Goal: Information Seeking & Learning: Check status

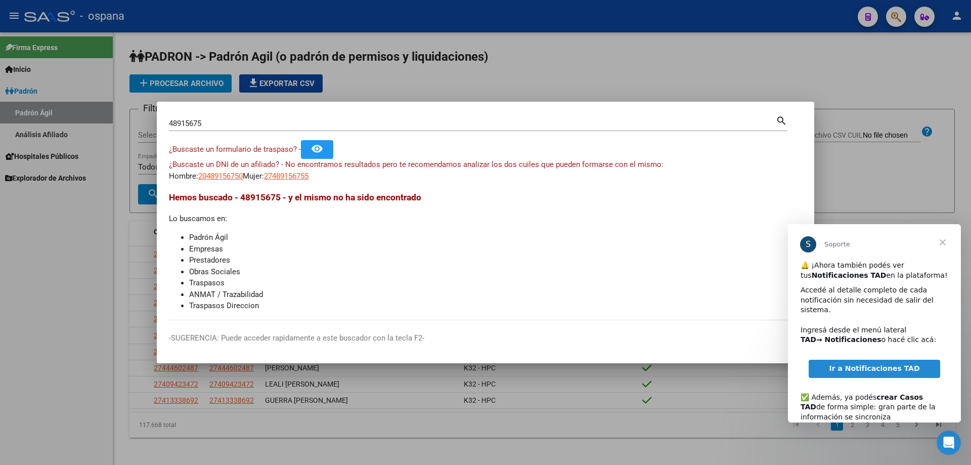
click at [485, 173] on div "¿Buscaste un DNI de un afiliado? - No encontramos resultados pero te recomendam…" at bounding box center [485, 170] width 633 height 23
drag, startPoint x: 924, startPoint y: 139, endPoint x: 934, endPoint y: 90, distance: 50.6
click at [924, 139] on div at bounding box center [485, 232] width 971 height 465
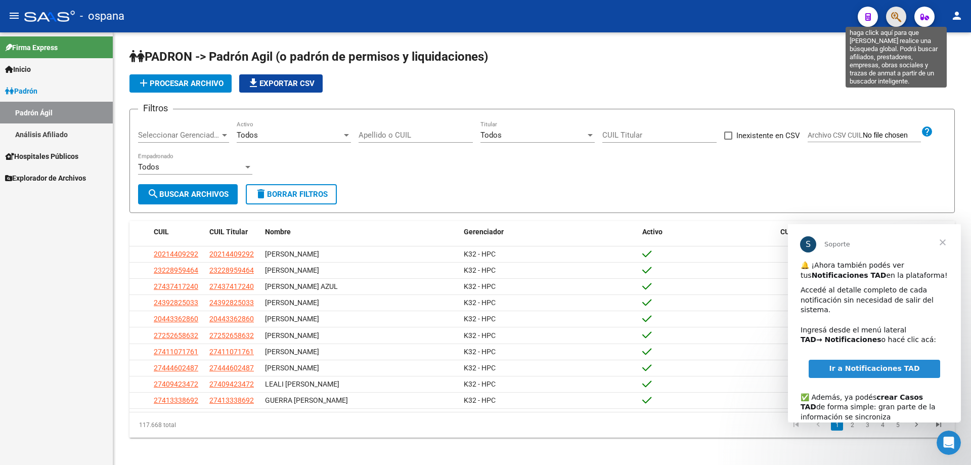
click at [896, 22] on icon "button" at bounding box center [896, 17] width 10 height 12
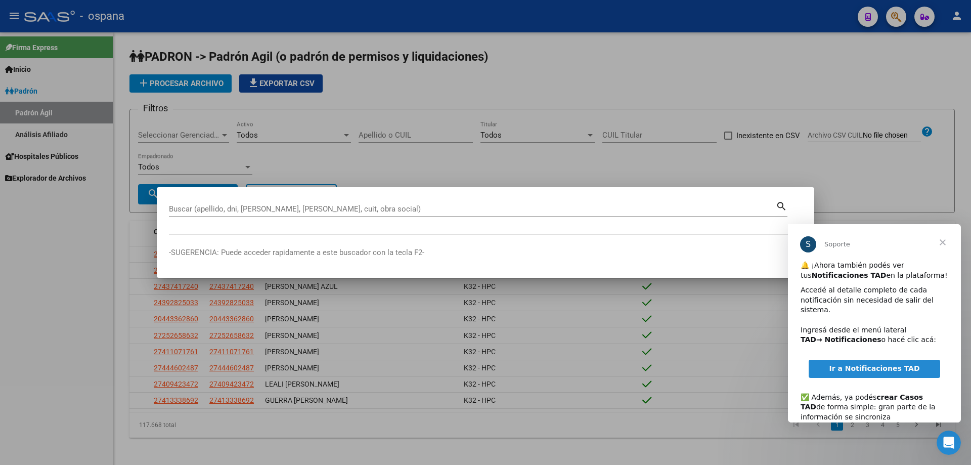
click at [943, 240] on span "Cerrar" at bounding box center [942, 242] width 36 height 36
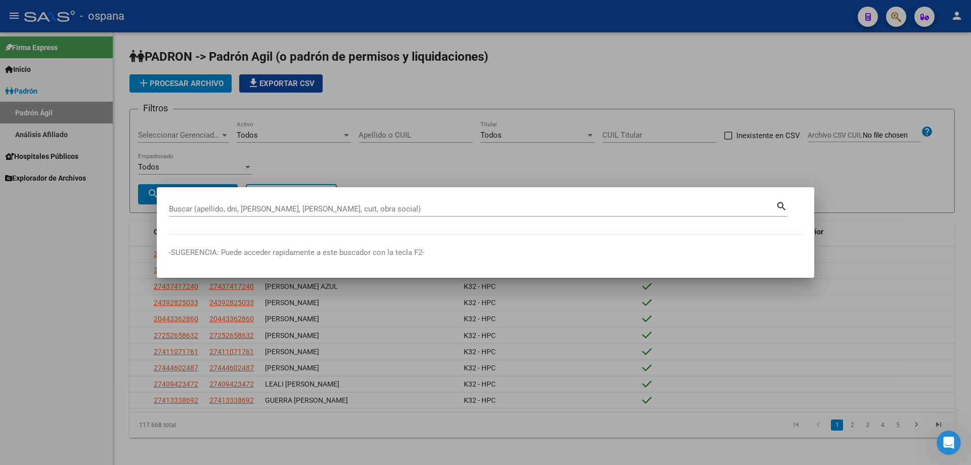
click at [417, 77] on div at bounding box center [485, 232] width 971 height 465
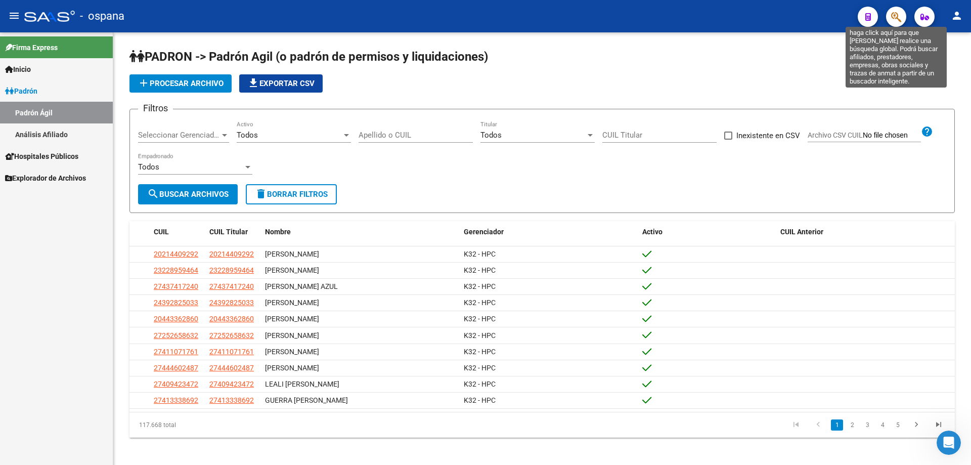
click at [893, 12] on icon "button" at bounding box center [896, 17] width 10 height 12
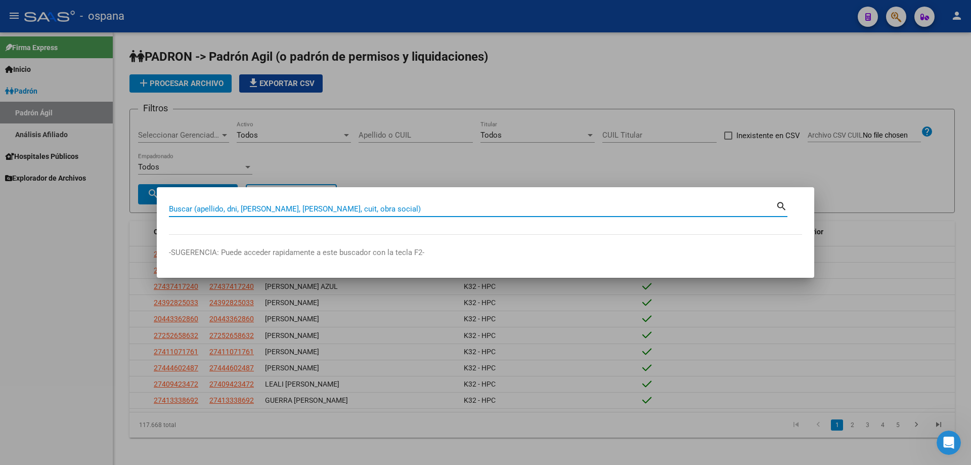
click at [312, 207] on input "Buscar (apellido, dni, [PERSON_NAME], [PERSON_NAME], cuit, obra social)" at bounding box center [472, 208] width 607 height 9
type input "36594819"
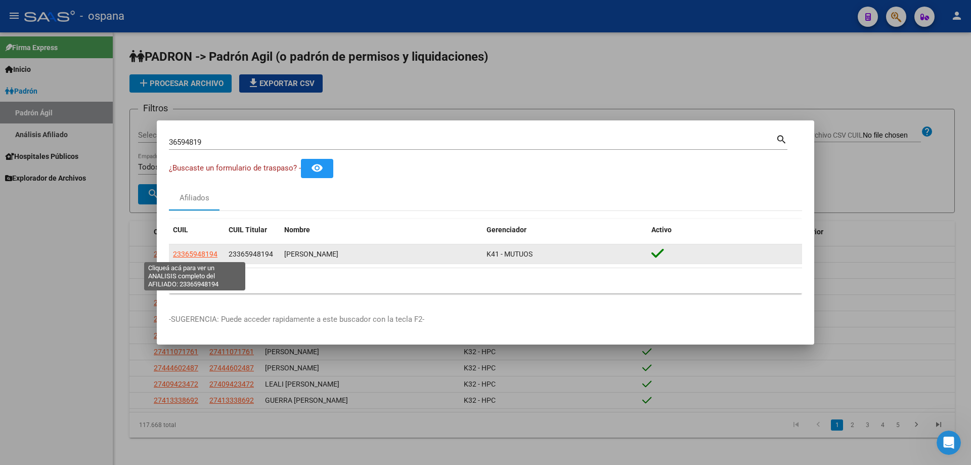
click at [204, 256] on span "23365948194" at bounding box center [195, 254] width 45 height 8
type textarea "23365948194"
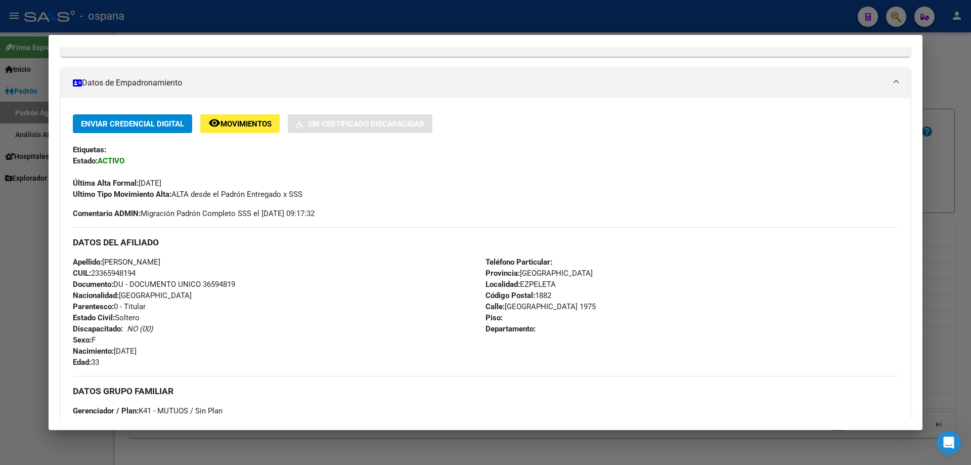
scroll to position [29, 0]
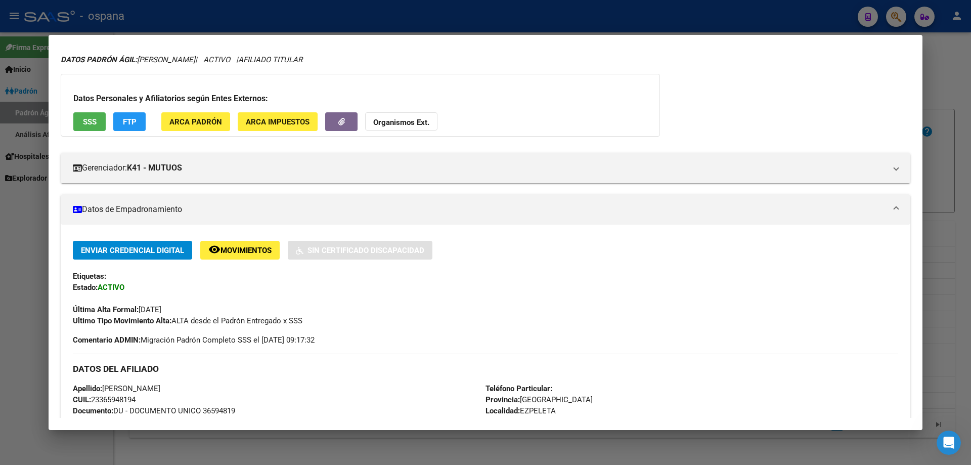
click at [94, 117] on span "SSS" at bounding box center [90, 121] width 14 height 9
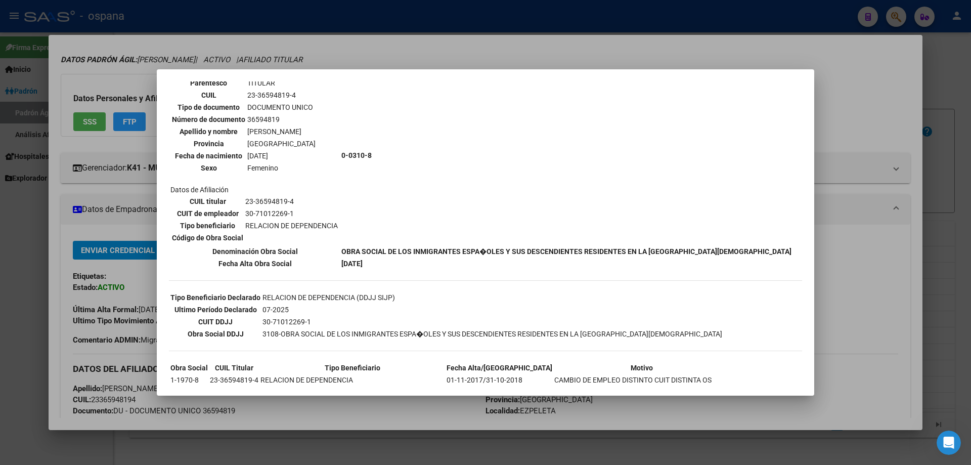
scroll to position [0, 0]
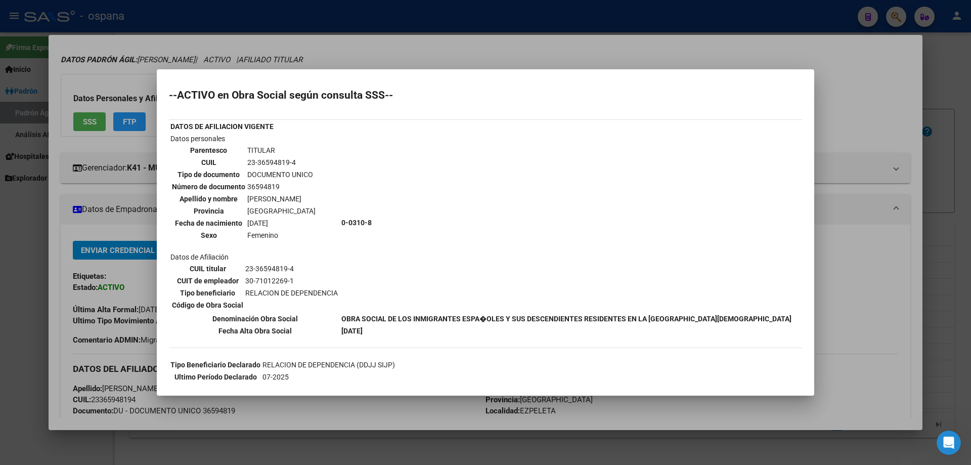
click at [279, 163] on td "23-36594819-4" at bounding box center [281, 162] width 69 height 11
click at [347, 236] on td "0-0310-8" at bounding box center [566, 222] width 451 height 179
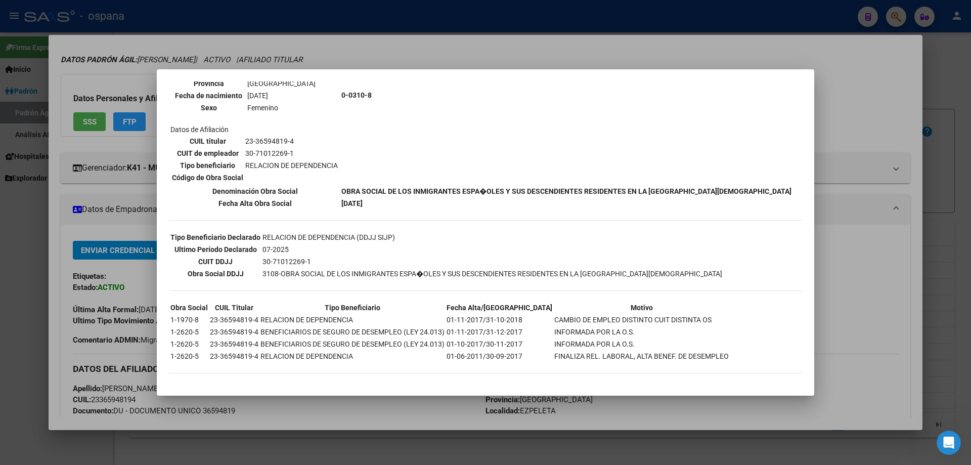
drag, startPoint x: 170, startPoint y: 320, endPoint x: 965, endPoint y: 385, distance: 798.2
click at [965, 385] on div "36594819 Buscar (apellido, dni, cuil, [PERSON_NAME], cuit, obra social) search …" at bounding box center [485, 232] width 971 height 465
click at [869, 248] on div at bounding box center [485, 232] width 971 height 465
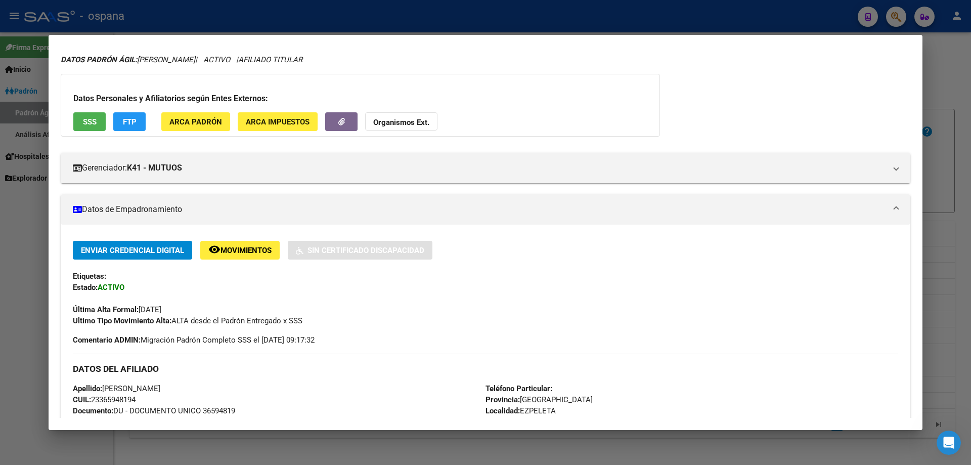
click at [970, 72] on div at bounding box center [485, 232] width 971 height 465
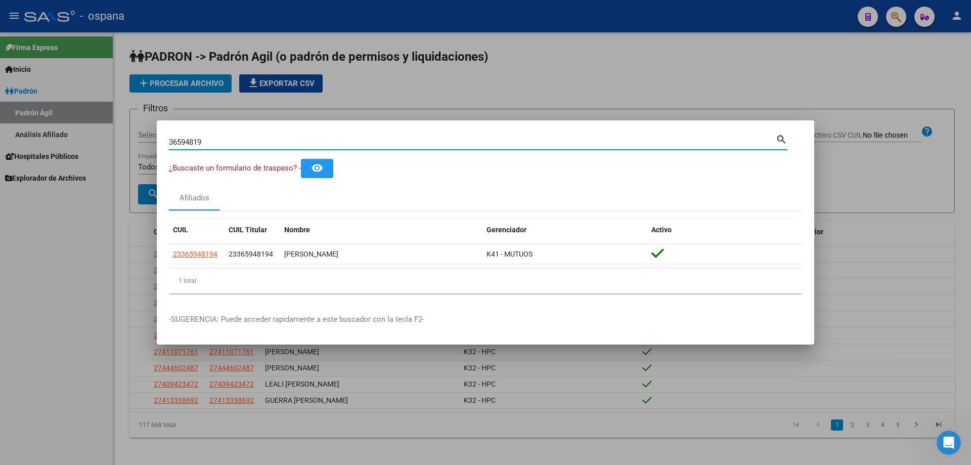
click at [232, 140] on input "36594819" at bounding box center [472, 142] width 607 height 9
type input "55805362"
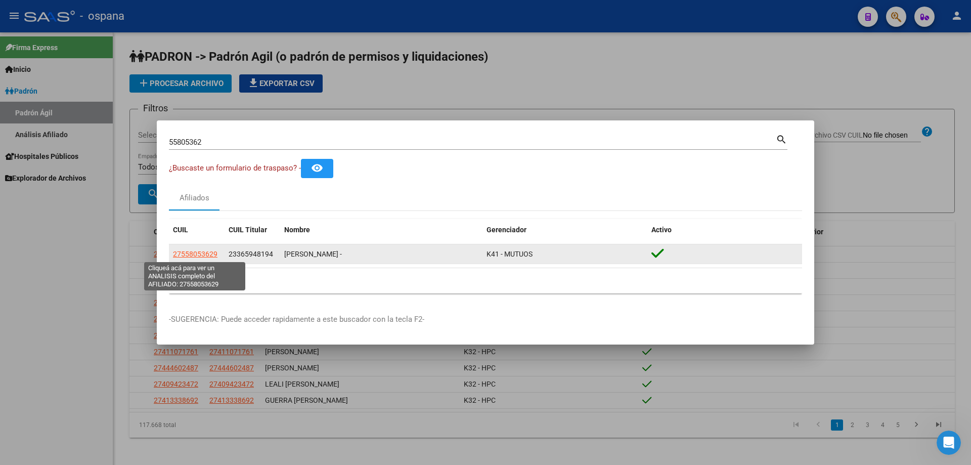
click at [205, 253] on span "27558053629" at bounding box center [195, 254] width 45 height 8
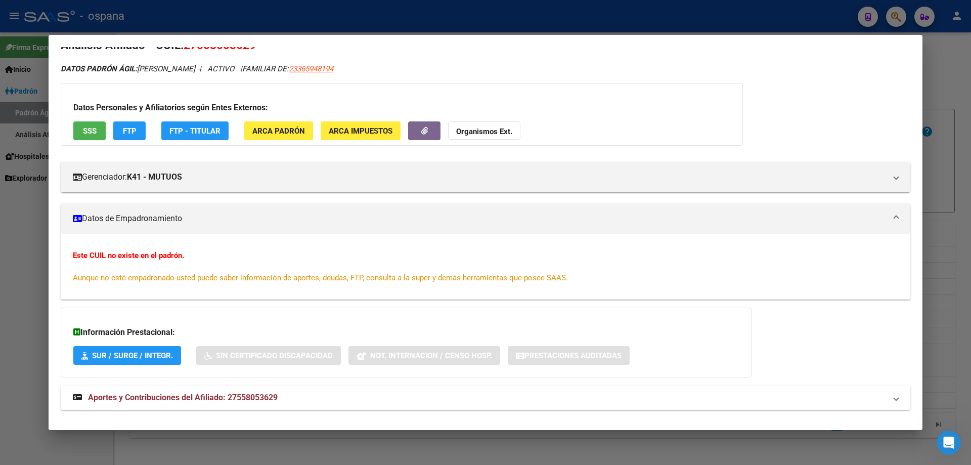
scroll to position [0, 0]
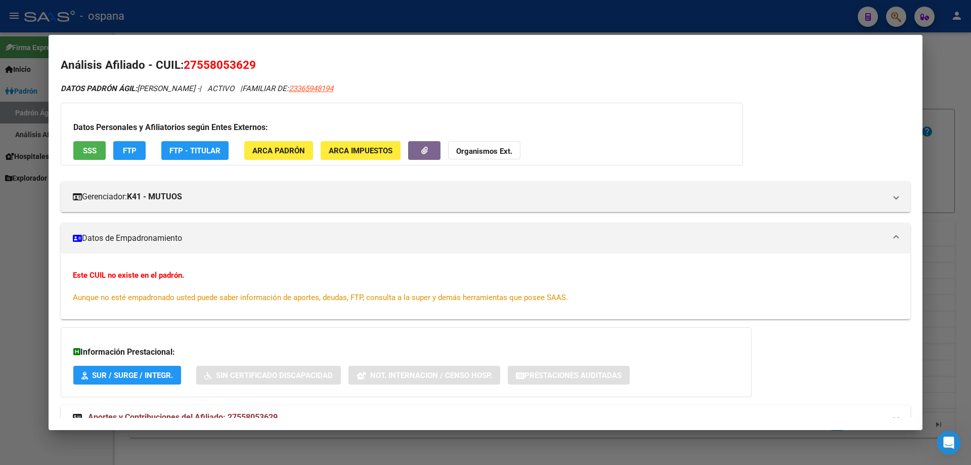
click at [103, 147] on button "SSS" at bounding box center [89, 150] width 32 height 19
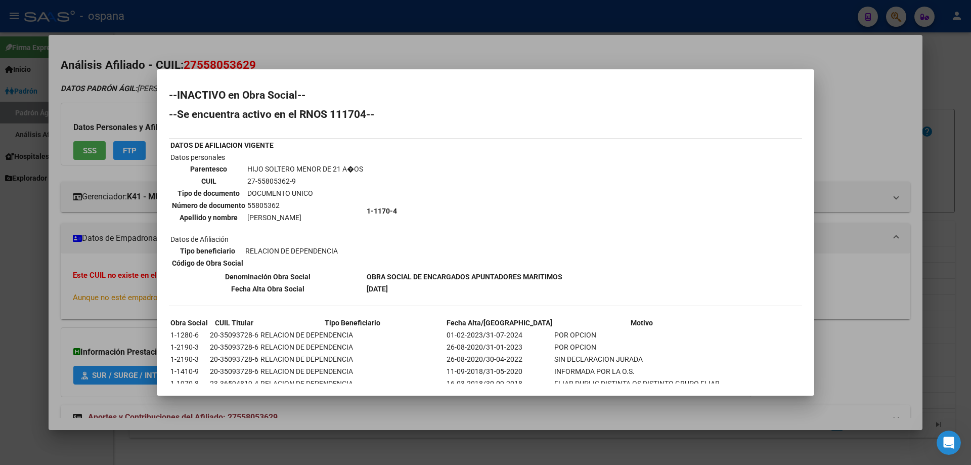
click at [329, 111] on h2 "--Se encuentra activo en el RNOS 111704--" at bounding box center [485, 114] width 633 height 10
click at [381, 107] on div "--INACTIVO en Obra Social-- --Se encuentra activo en el RNOS 111704-- DATOS DE …" at bounding box center [485, 268] width 633 height 357
click at [286, 92] on h2 "--INACTIVO en Obra Social--" at bounding box center [485, 95] width 633 height 10
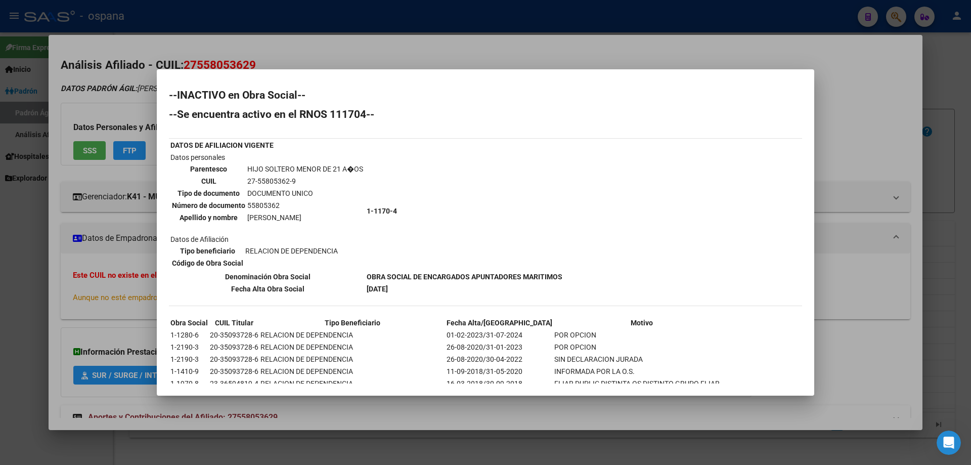
click at [286, 92] on h2 "--INACTIVO en Obra Social--" at bounding box center [485, 95] width 633 height 10
click at [379, 106] on div "--INACTIVO en Obra Social-- --Se encuentra activo en el RNOS 111704-- DATOS DE …" at bounding box center [485, 268] width 633 height 357
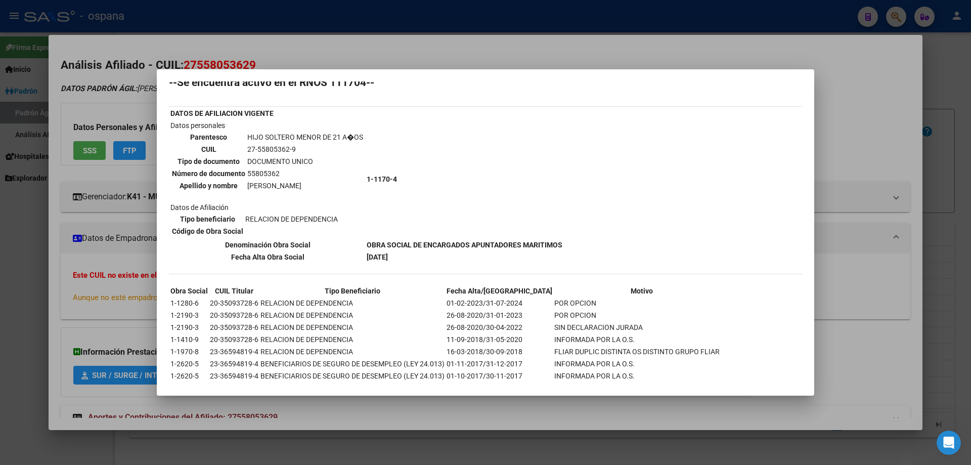
scroll to position [64, 0]
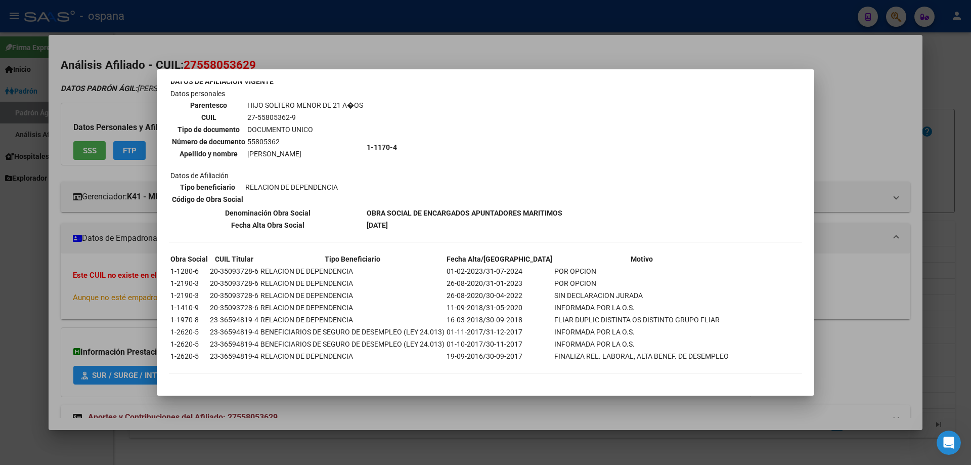
drag, startPoint x: 181, startPoint y: 268, endPoint x: 597, endPoint y: 324, distance: 420.4
click at [597, 324] on tbody "Obra Social CUIL Titular Tipo Beneficiario Fecha Alta/[GEOGRAPHIC_DATA] 1-1280-…" at bounding box center [449, 307] width 559 height 108
click at [575, 323] on td "FLIAR DUPLIC DISTINTA OS DISTINTO GRUPO FLIAR" at bounding box center [641, 319] width 175 height 11
click at [574, 315] on td "FLIAR DUPLIC DISTINTA OS DISTINTO GRUPO FLIAR" at bounding box center [641, 319] width 175 height 11
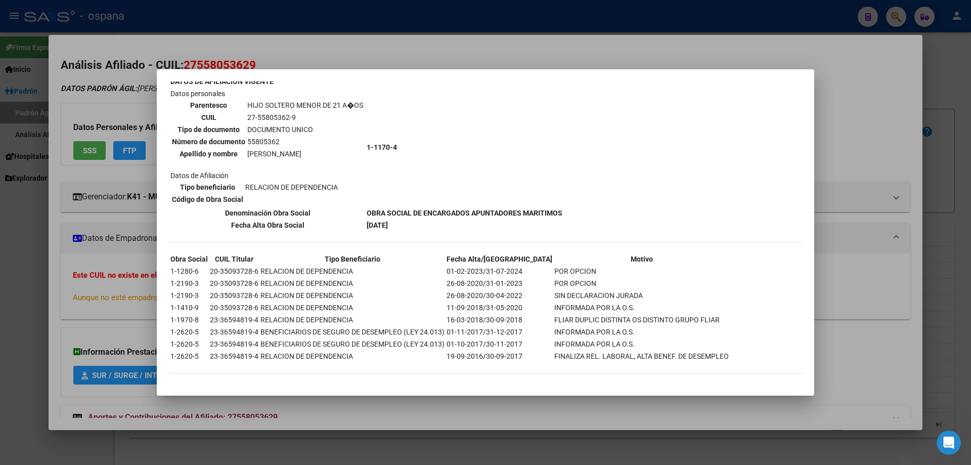
click at [574, 315] on td "FLIAR DUPLIC DISTINTA OS DISTINTO GRUPO FLIAR" at bounding box center [641, 319] width 175 height 11
click at [554, 275] on td "POR OPCION" at bounding box center [641, 271] width 175 height 11
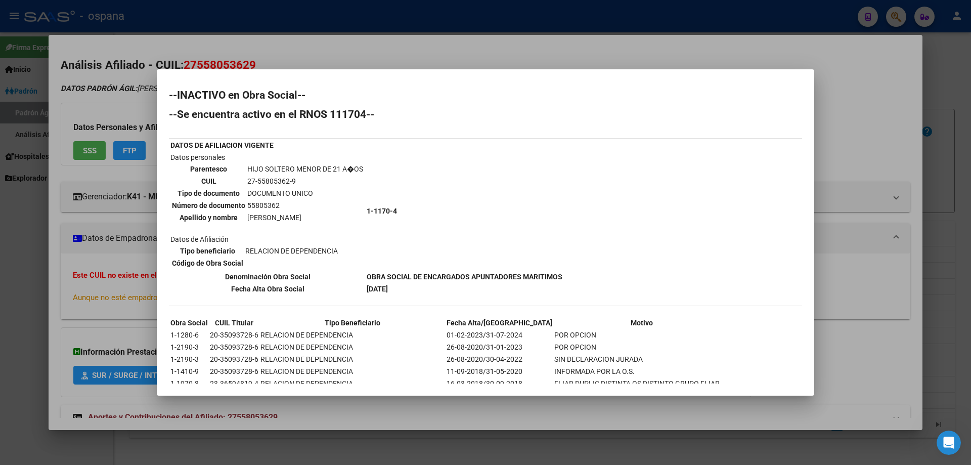
click at [544, 275] on b "OBRA SOCIAL DE ENCARGADOS APUNTADORES MARITIMOS" at bounding box center [465, 277] width 196 height 8
click at [564, 277] on div "--INACTIVO en Obra Social-- --Se encuentra activo en el RNOS 111704-- DATOS DE …" at bounding box center [485, 268] width 633 height 357
click at [861, 213] on div at bounding box center [485, 232] width 971 height 465
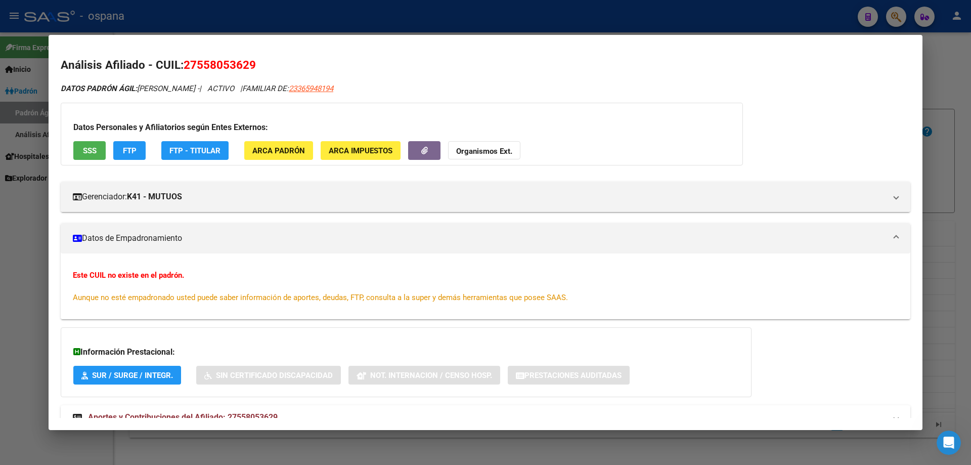
click at [85, 142] on button "SSS" at bounding box center [89, 150] width 32 height 19
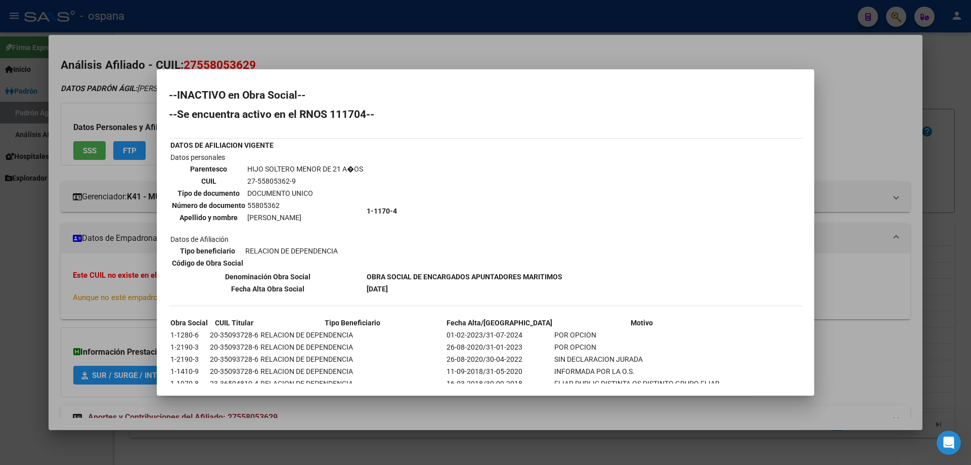
click at [475, 189] on td "1-1170-4" at bounding box center [464, 211] width 197 height 118
click at [102, 114] on div at bounding box center [485, 232] width 971 height 465
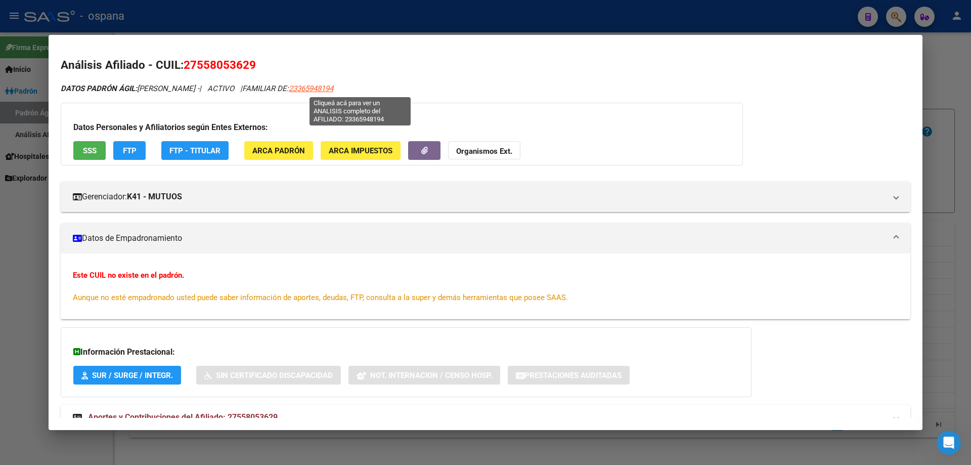
click at [333, 86] on span "23365948194" at bounding box center [311, 88] width 45 height 9
type textarea "23365948194"
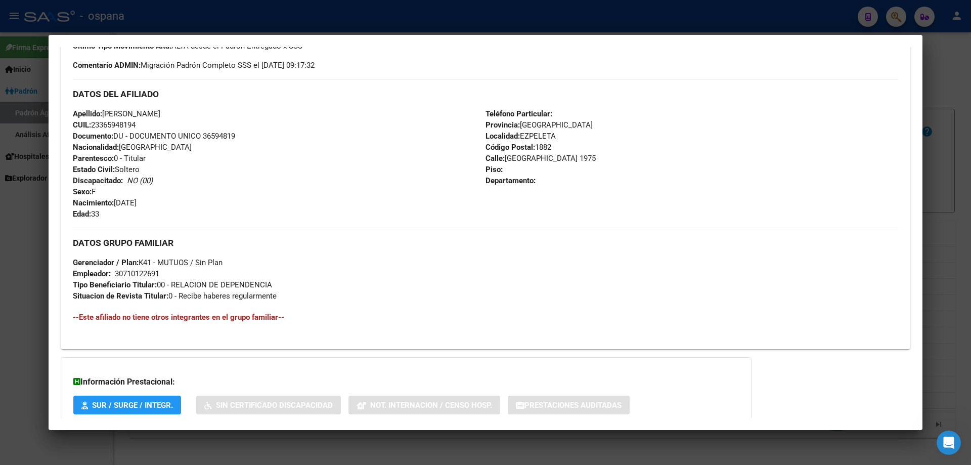
scroll to position [332, 0]
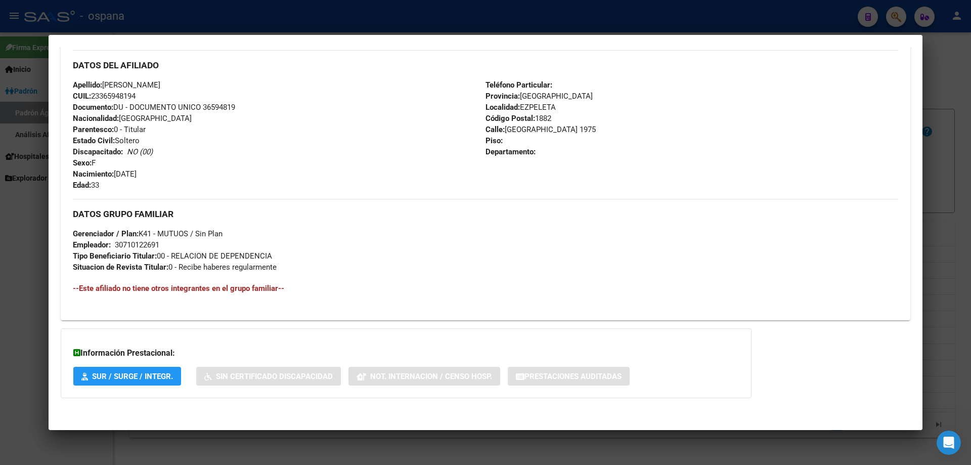
click at [129, 375] on span "SUR / SURGE / INTEGR." at bounding box center [132, 376] width 81 height 9
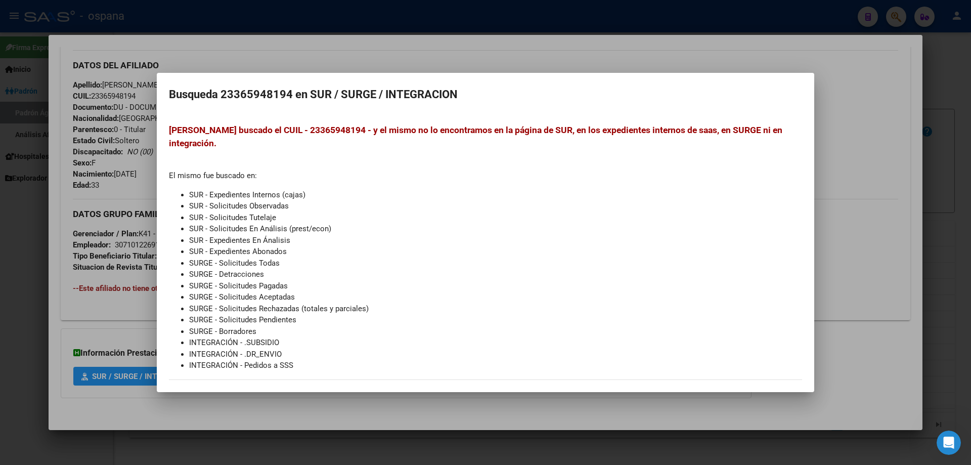
click at [101, 158] on div at bounding box center [485, 232] width 971 height 465
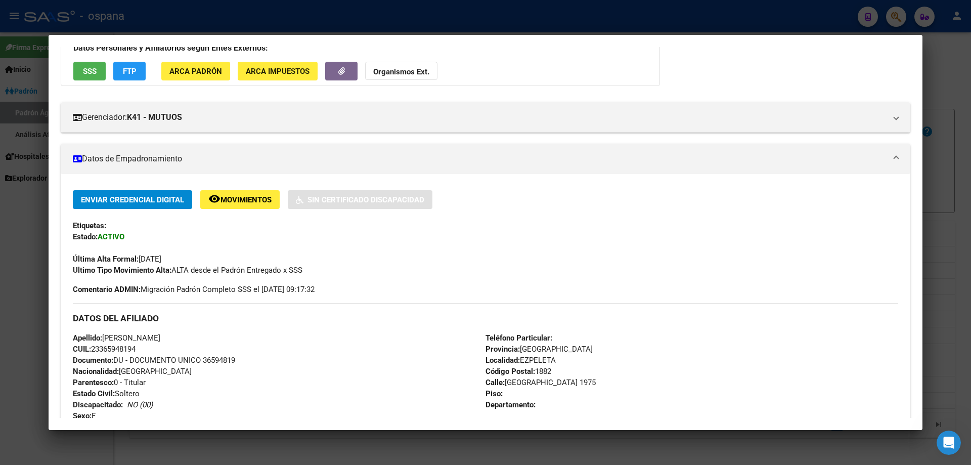
scroll to position [0, 0]
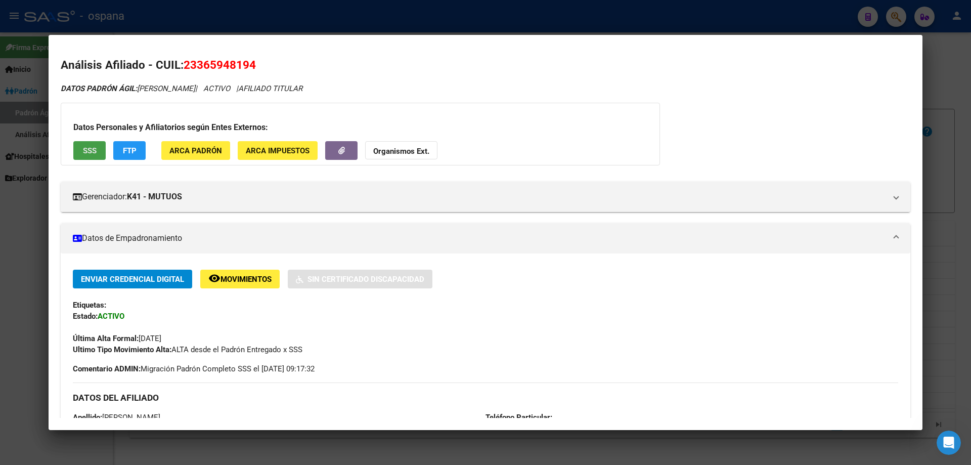
click at [83, 157] on button "SSS" at bounding box center [89, 150] width 32 height 19
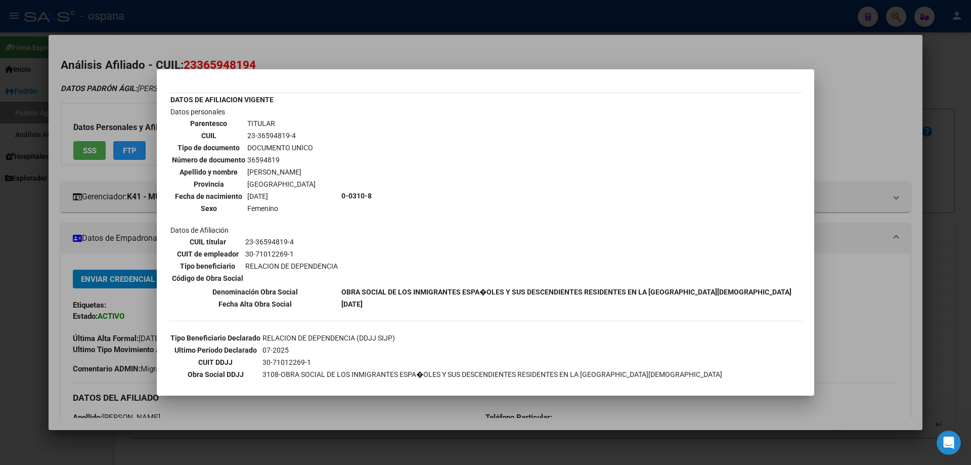
scroll to position [26, 0]
